Goal: Connect with others: Connect with others

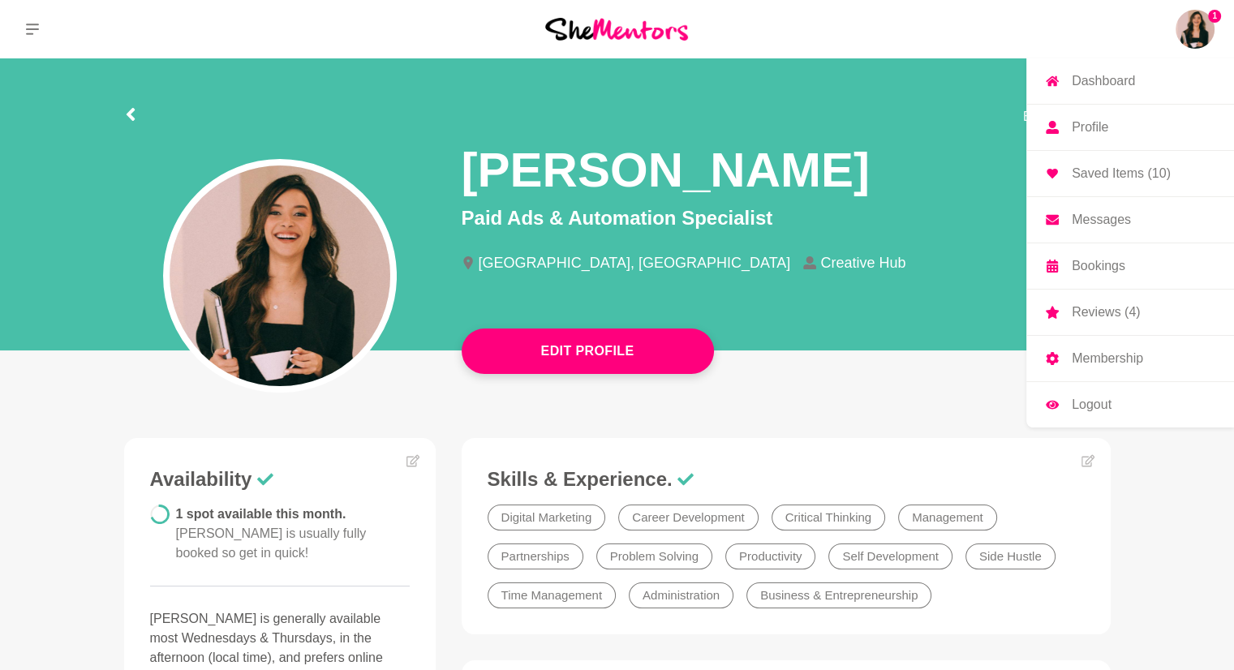
click at [621, 33] on img at bounding box center [1194, 29] width 39 height 39
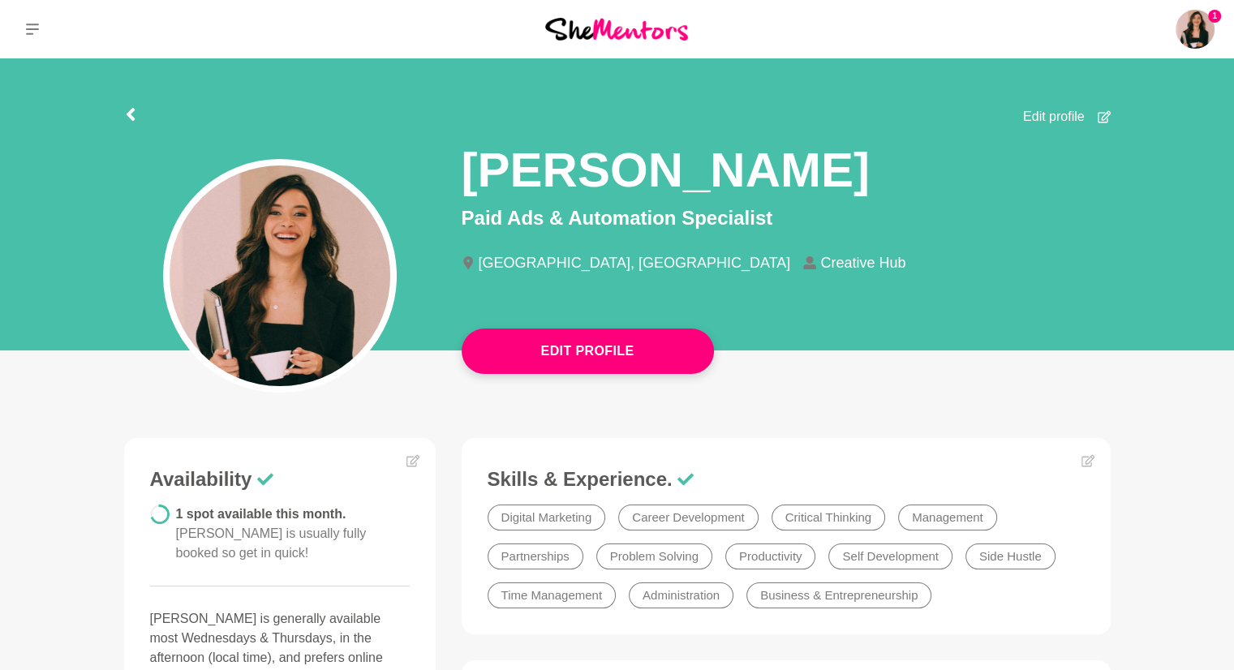
click at [595, 26] on img at bounding box center [616, 29] width 143 height 22
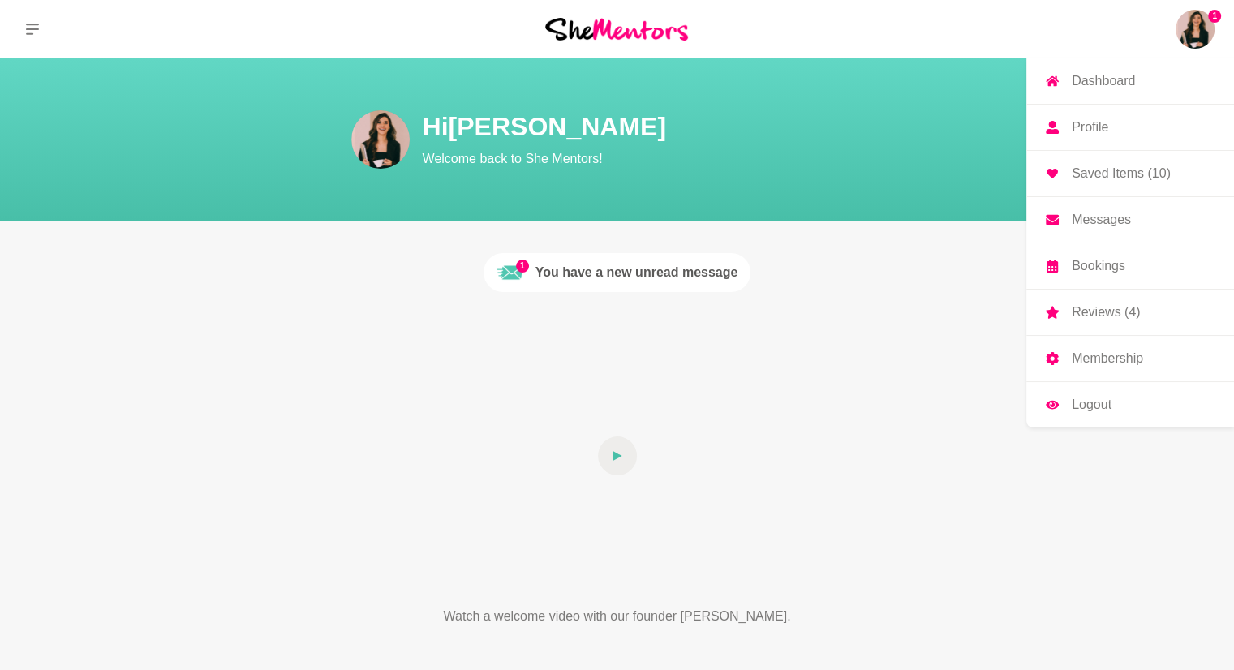
click at [621, 32] on img at bounding box center [1194, 29] width 39 height 39
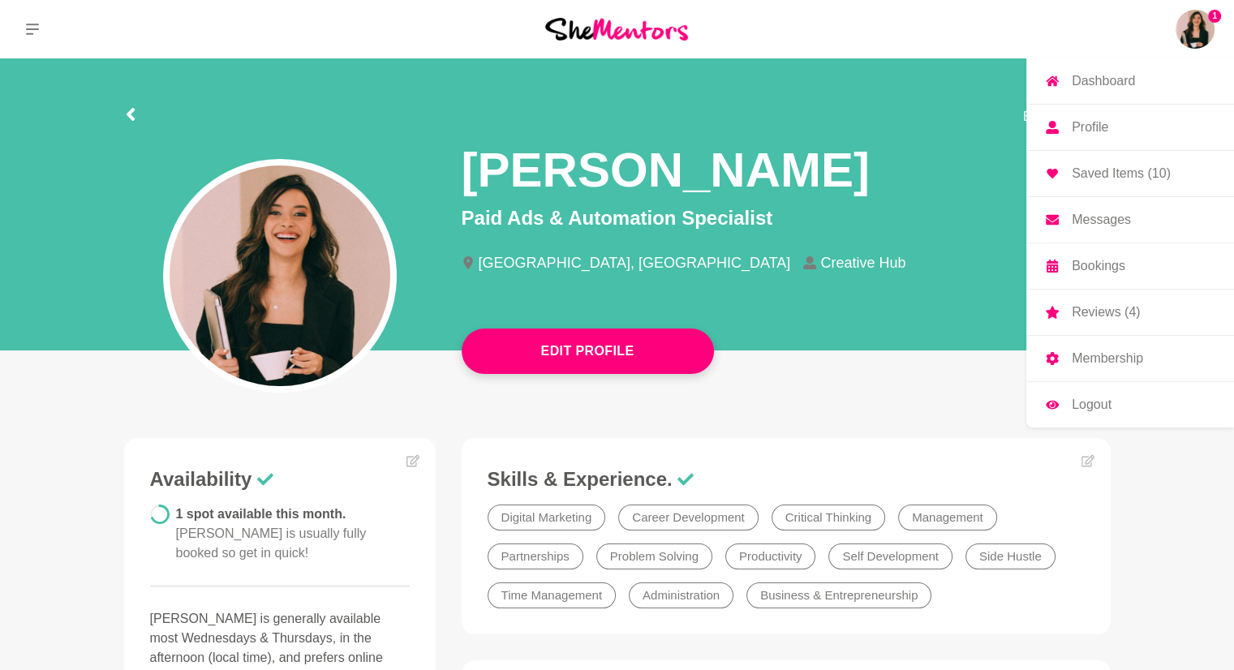
click at [621, 221] on p "Messages" at bounding box center [1100, 219] width 59 height 13
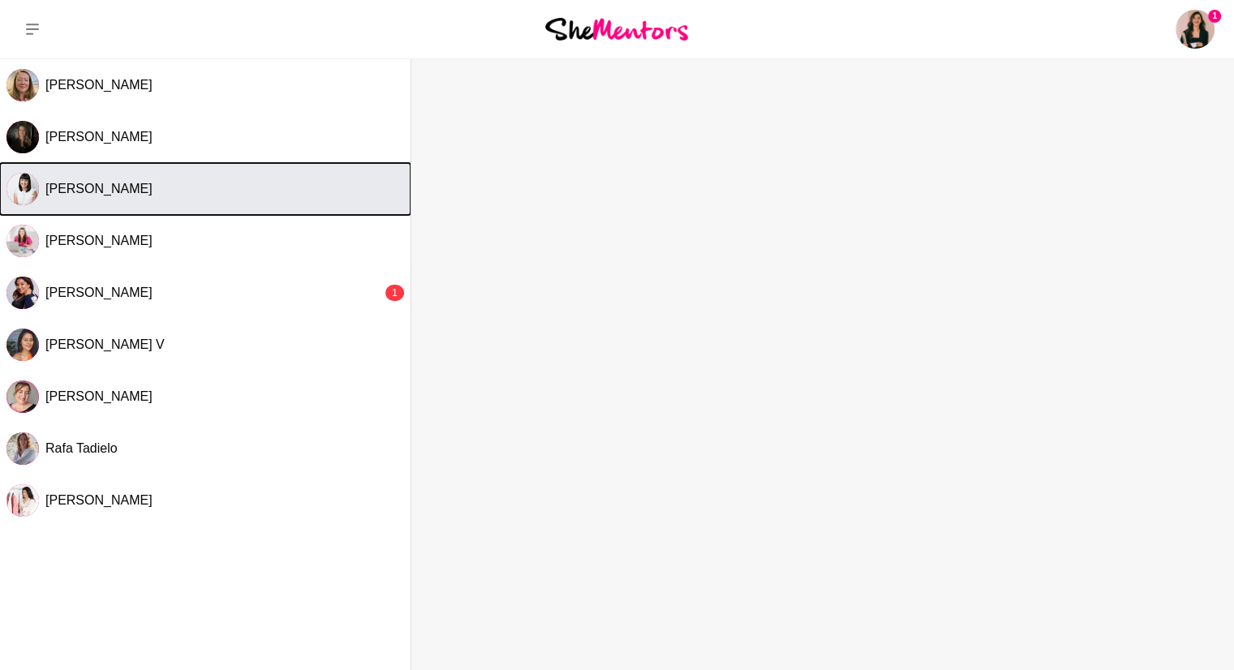
click at [156, 184] on div "[PERSON_NAME]" at bounding box center [224, 189] width 358 height 16
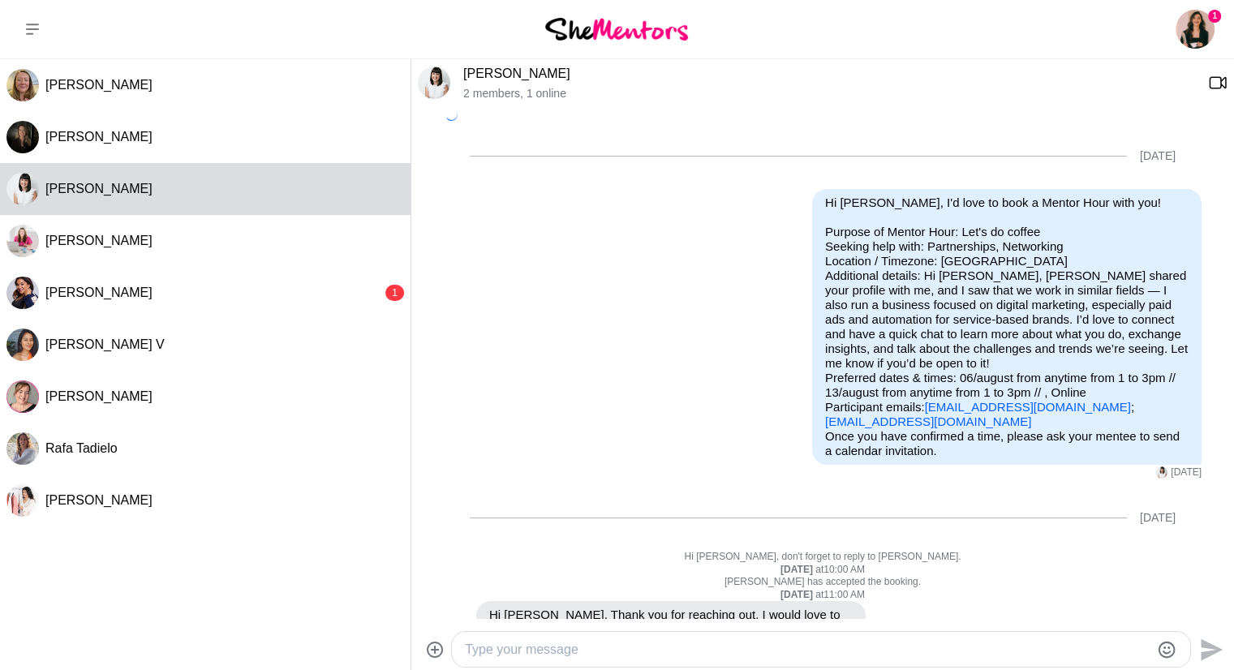
scroll to position [137, 0]
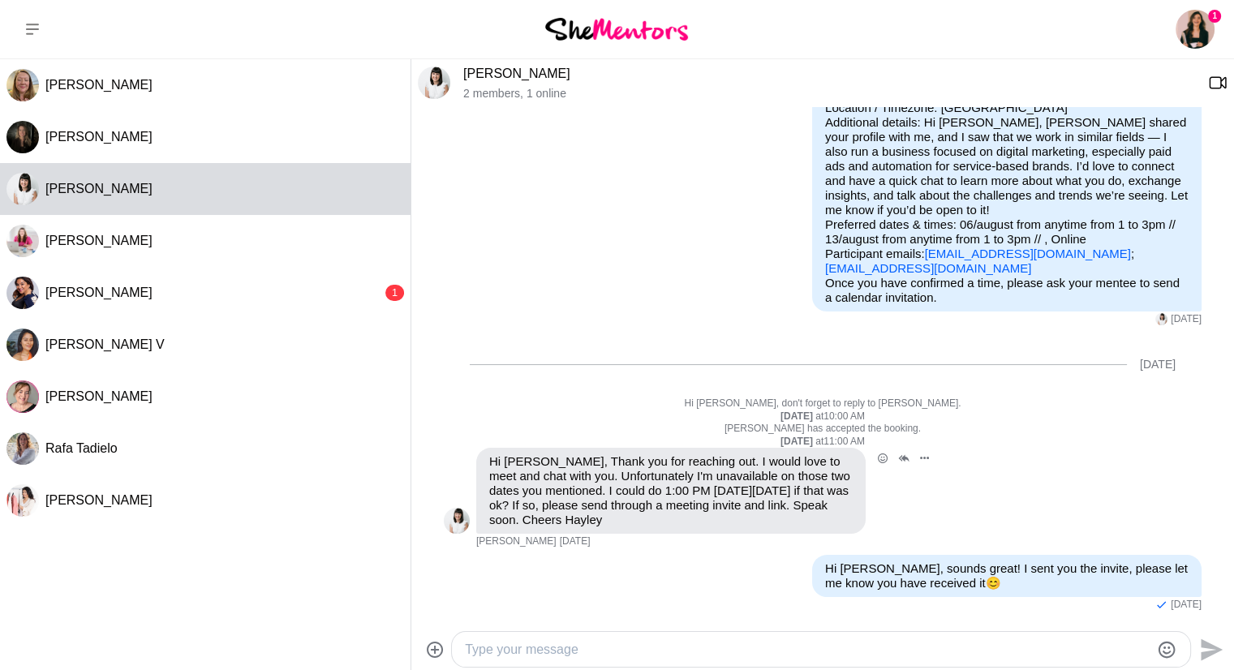
click at [466, 322] on img at bounding box center [457, 521] width 26 height 26
click at [509, 74] on link "[PERSON_NAME]" at bounding box center [516, 74] width 107 height 14
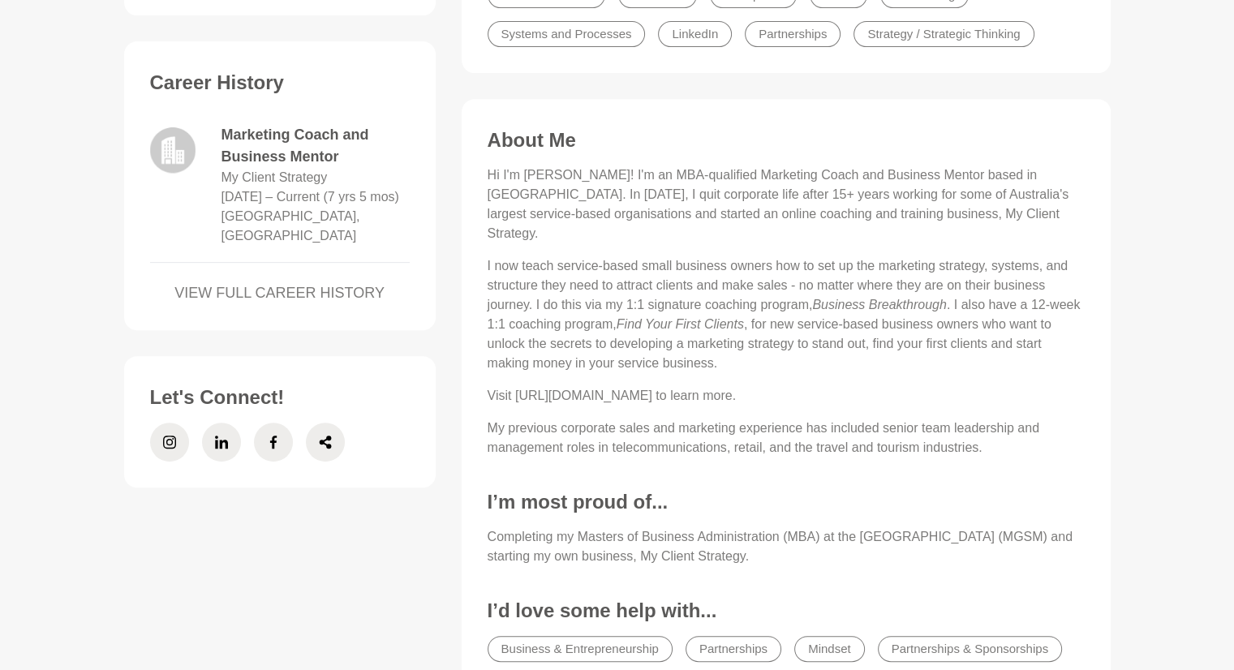
scroll to position [679, 0]
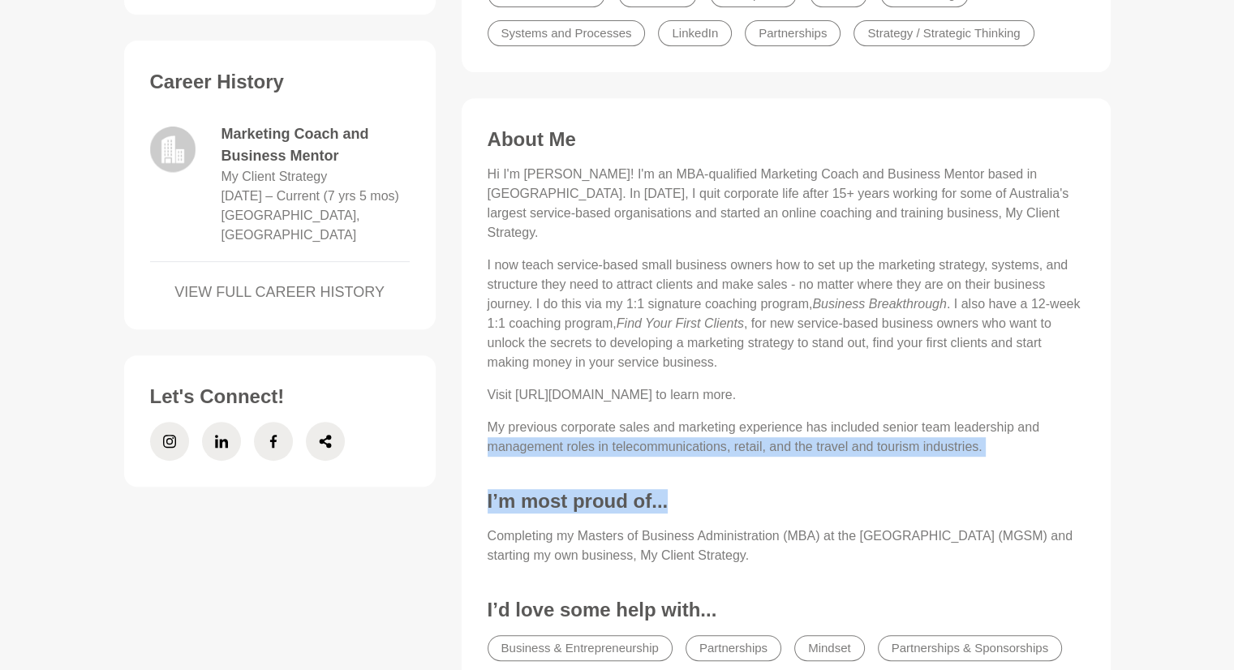
drag, startPoint x: 1220, startPoint y: 401, endPoint x: 1215, endPoint y: 440, distance: 39.2
click at [621, 322] on main "Booked Out [PERSON_NAME] Marketing Coach and Business Mentor [GEOGRAPHIC_DATA],…" at bounding box center [617, 93] width 1234 height 1427
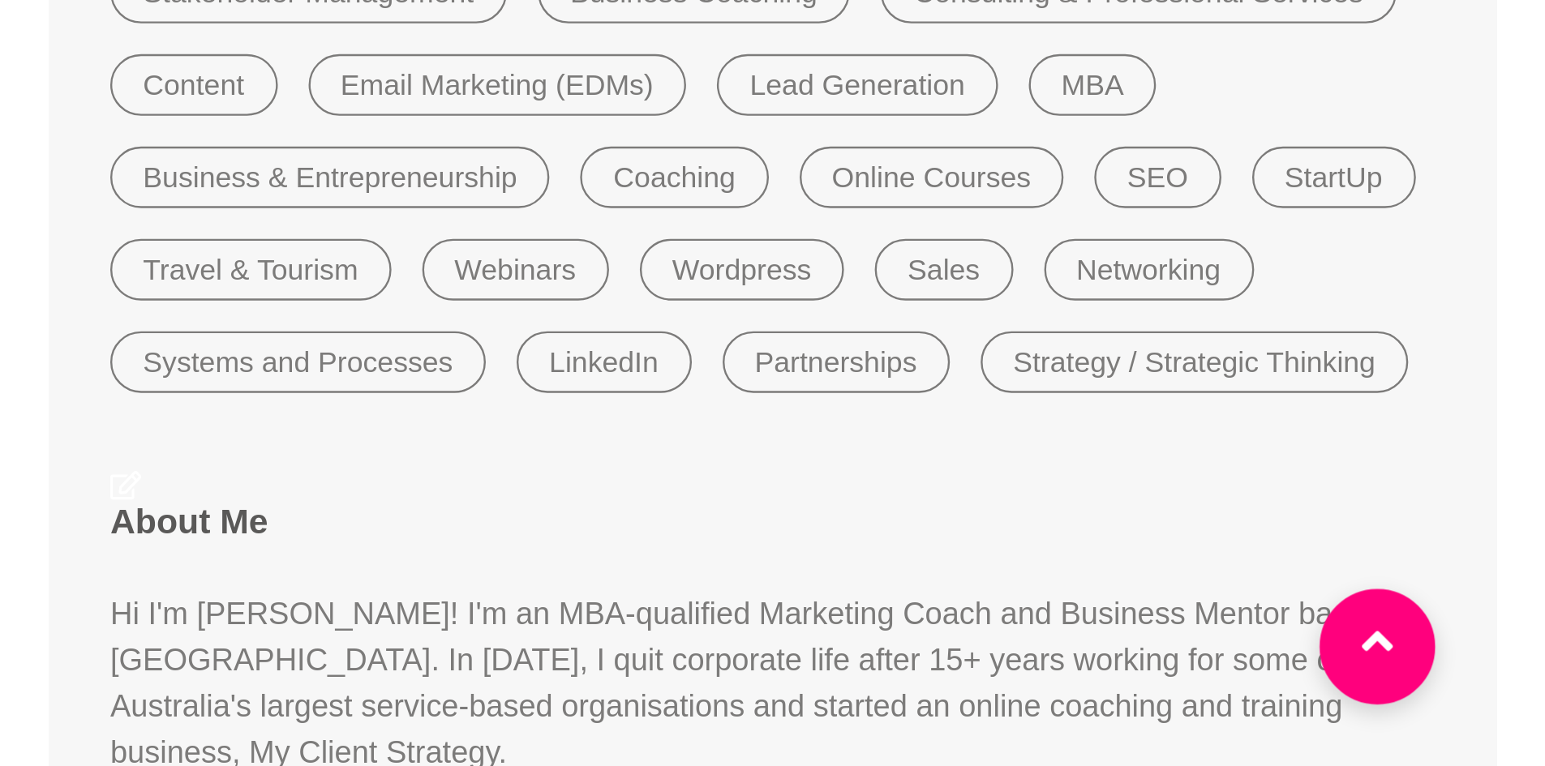
scroll to position [745, 0]
